Goal: Information Seeking & Learning: Learn about a topic

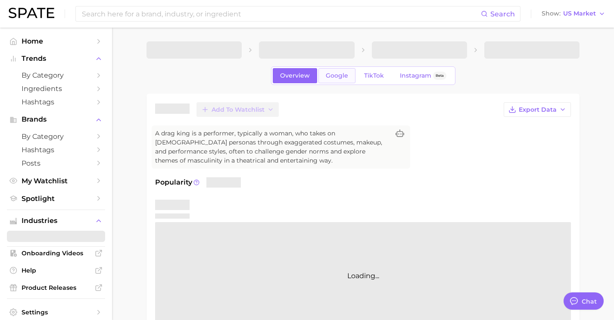
click at [328, 76] on span "Google" at bounding box center [337, 75] width 22 height 7
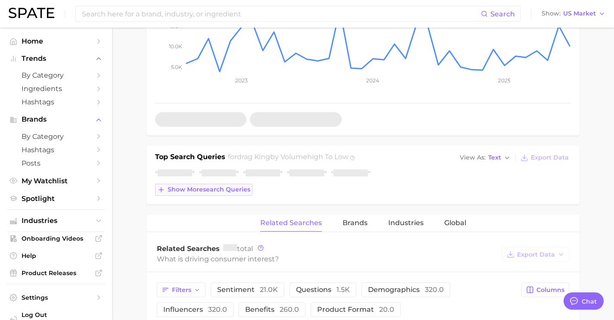
scroll to position [3238, 0]
click at [238, 187] on span "Show more search queries" at bounding box center [209, 189] width 83 height 7
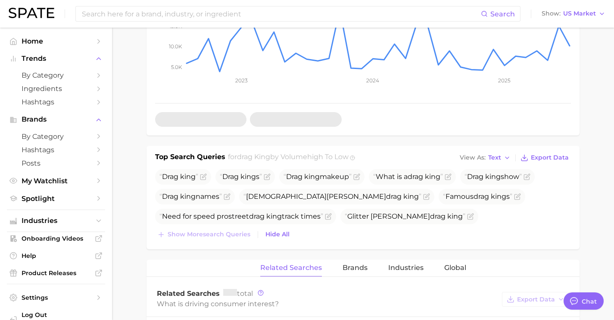
type textarea "x"
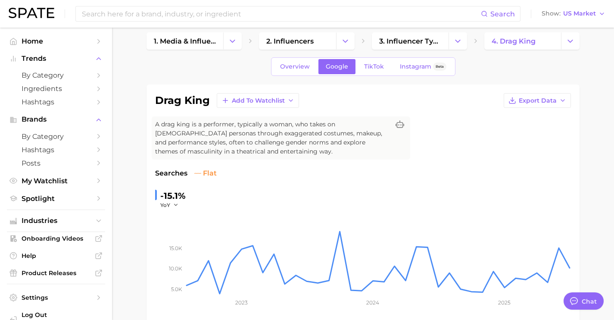
scroll to position [0, 0]
